Goal: Task Accomplishment & Management: Use online tool/utility

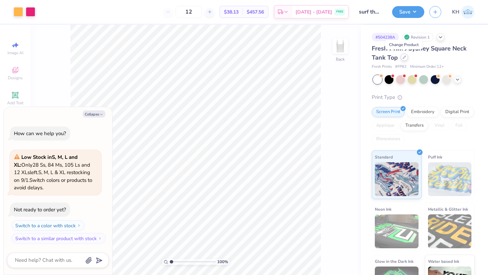
click at [403, 58] on icon at bounding box center [404, 57] width 3 height 3
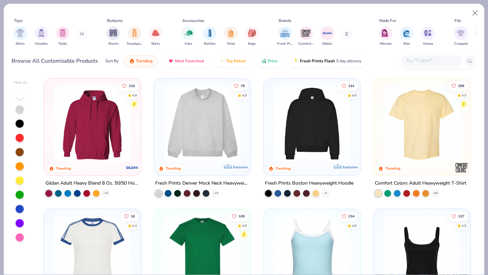
click at [424, 61] on input "text" at bounding box center [431, 61] width 52 height 8
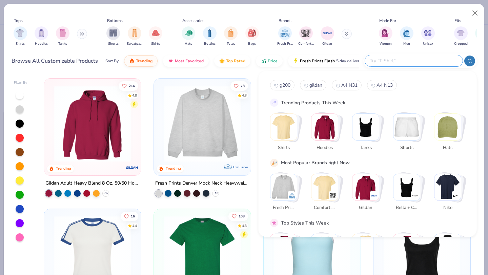
click at [364, 134] on img "Stack Card Button Tanks" at bounding box center [365, 127] width 26 height 26
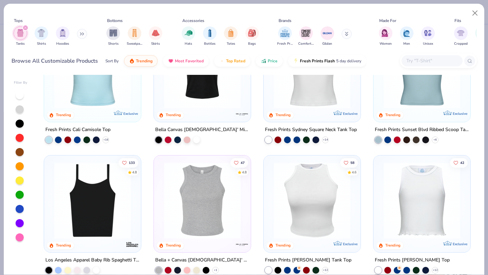
scroll to position [69, 0]
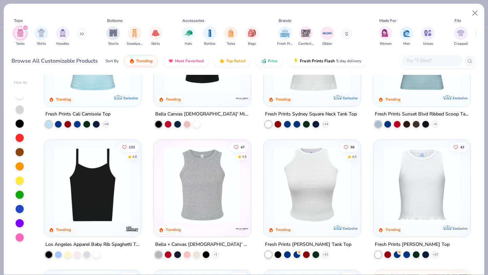
click at [120, 197] on img at bounding box center [92, 185] width 83 height 77
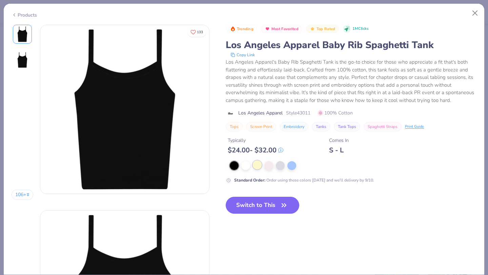
click at [257, 163] on div at bounding box center [257, 165] width 9 height 9
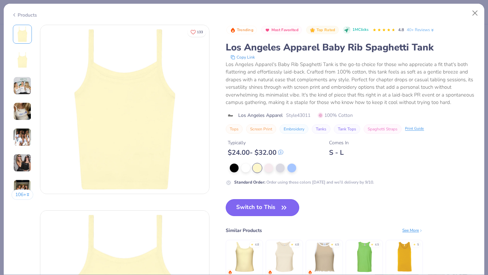
click at [266, 205] on button "Switch to This" at bounding box center [263, 207] width 74 height 17
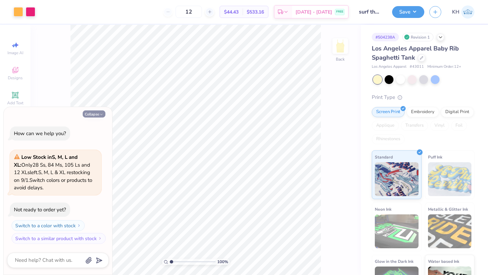
click at [102, 117] on button "Collapse" at bounding box center [94, 113] width 23 height 7
type textarea "x"
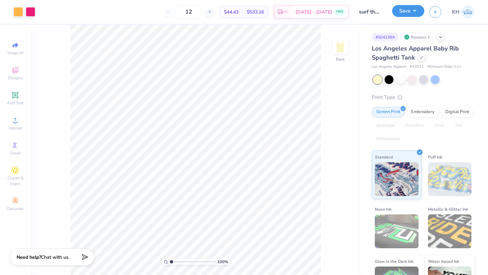
click at [403, 11] on button "Save" at bounding box center [408, 11] width 32 height 12
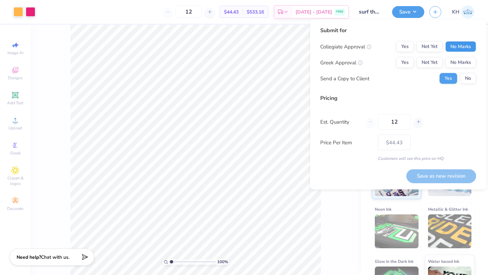
click at [458, 46] on button "No Marks" at bounding box center [460, 46] width 31 height 11
click at [410, 59] on button "Yes" at bounding box center [405, 62] width 18 height 11
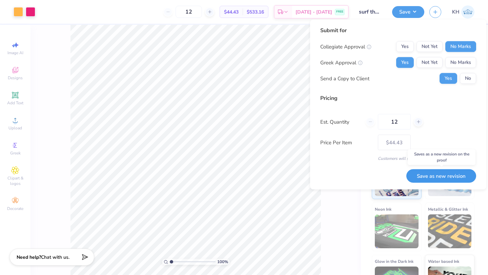
click at [441, 174] on button "Save as new revision" at bounding box center [441, 176] width 70 height 14
type input "$44.43"
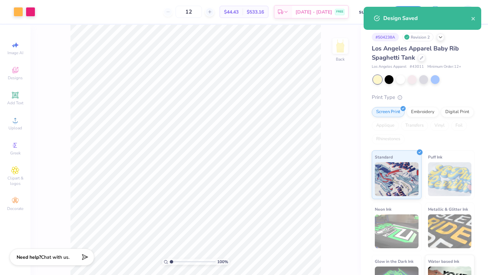
click at [471, 61] on div "Los Angeles Apparel Baby Rib Spaghetti Tank" at bounding box center [423, 53] width 103 height 18
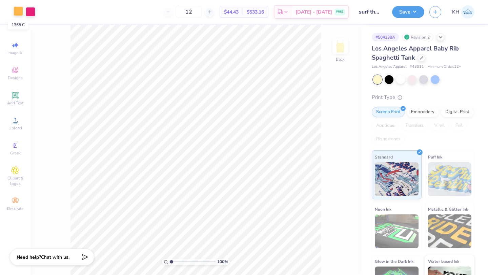
click at [21, 11] on div at bounding box center [18, 10] width 9 height 9
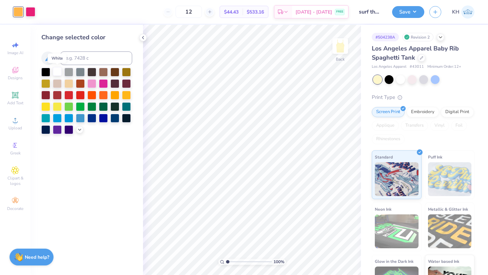
click at [60, 70] on div at bounding box center [57, 71] width 9 height 9
click at [32, 14] on div at bounding box center [30, 10] width 9 height 9
click at [46, 119] on div at bounding box center [45, 117] width 9 height 9
click at [81, 130] on icon at bounding box center [79, 128] width 5 height 5
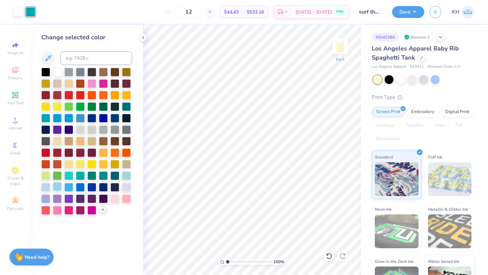
click at [59, 186] on div at bounding box center [57, 186] width 9 height 9
click at [402, 14] on button "Save" at bounding box center [408, 11] width 32 height 12
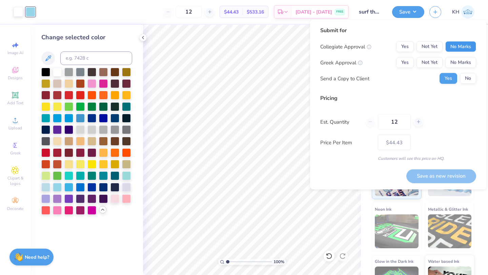
click at [454, 44] on button "No Marks" at bounding box center [460, 46] width 31 height 11
click at [409, 62] on button "Yes" at bounding box center [405, 62] width 18 height 11
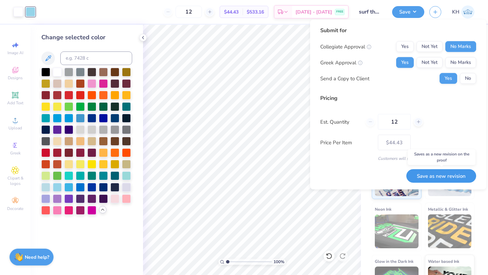
click at [437, 178] on button "Save as new revision" at bounding box center [441, 176] width 70 height 14
type input "$44.43"
